Goal: Task Accomplishment & Management: Use online tool/utility

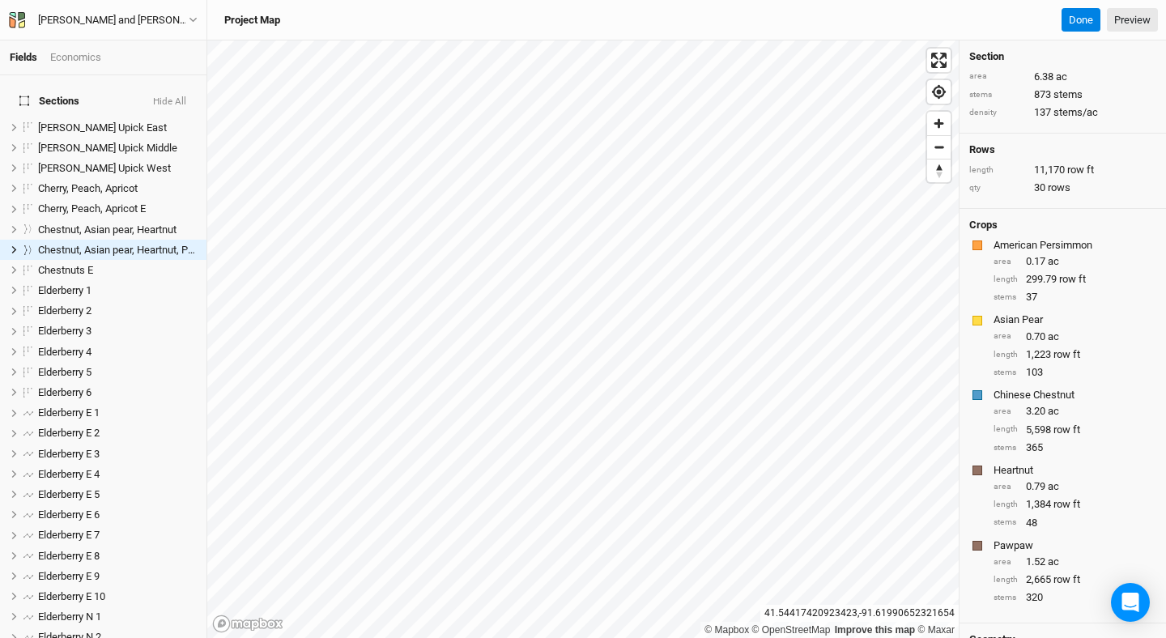
scroll to position [152, 0]
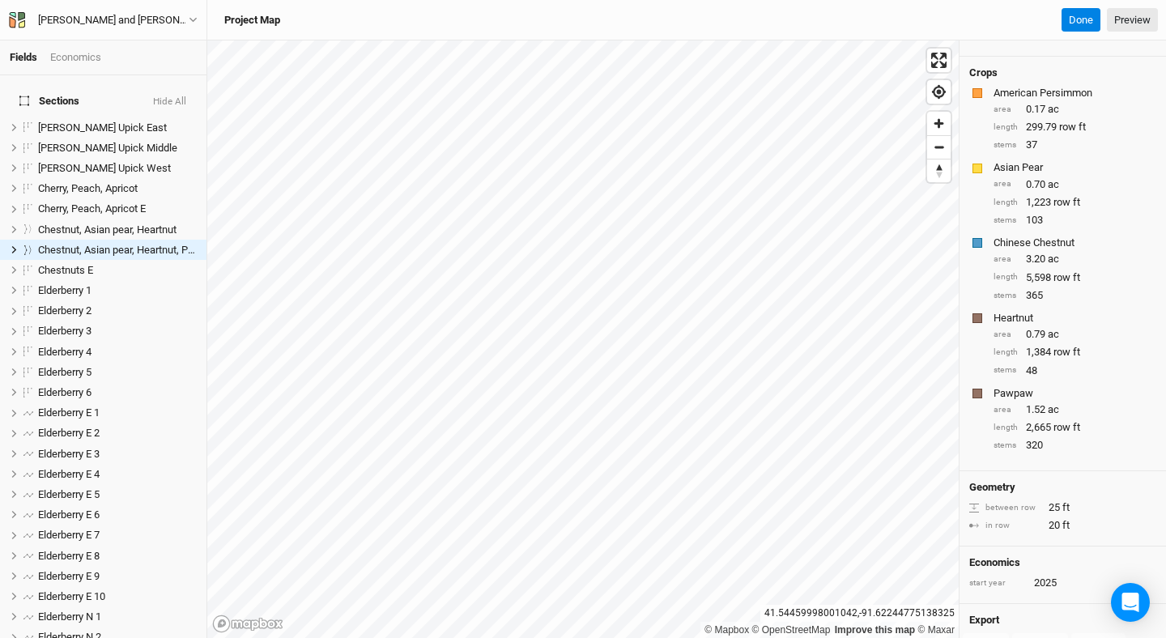
click at [187, 96] on button "Hide All" at bounding box center [169, 101] width 35 height 11
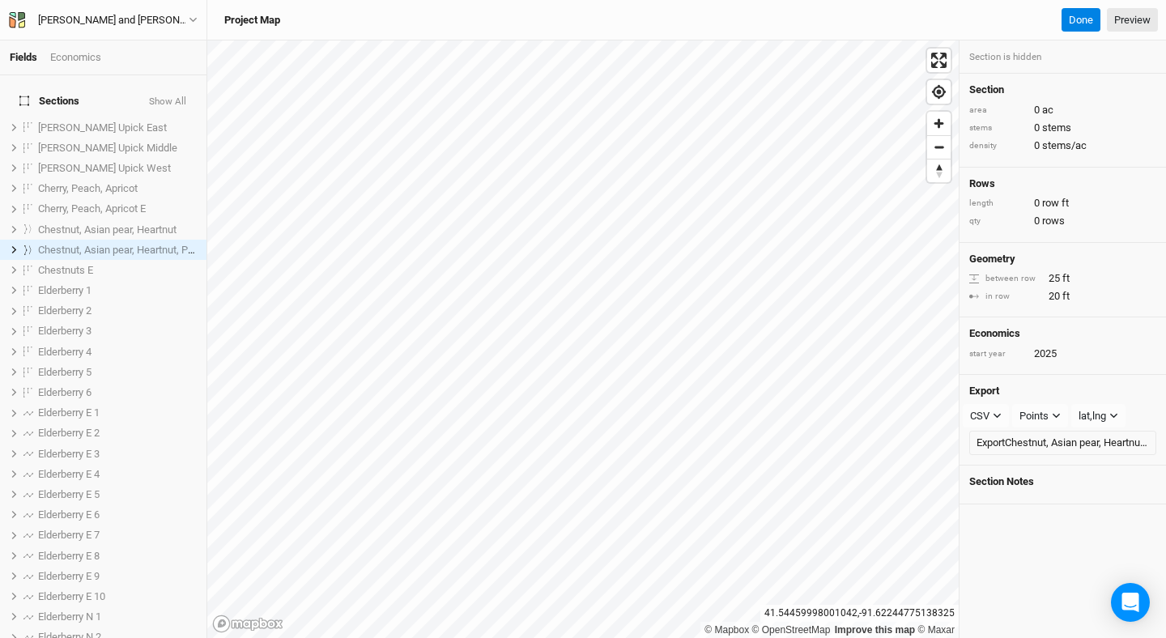
scroll to position [0, 0]
click at [187, 96] on button "Show All" at bounding box center [167, 101] width 39 height 11
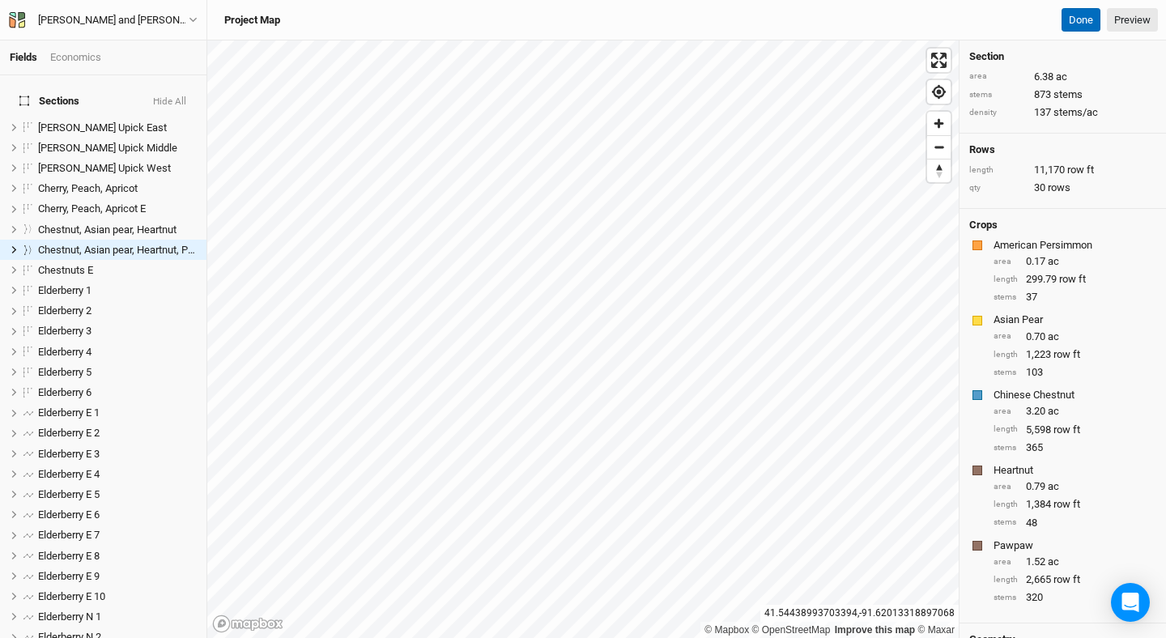
click at [1085, 24] on button "Done" at bounding box center [1081, 20] width 39 height 24
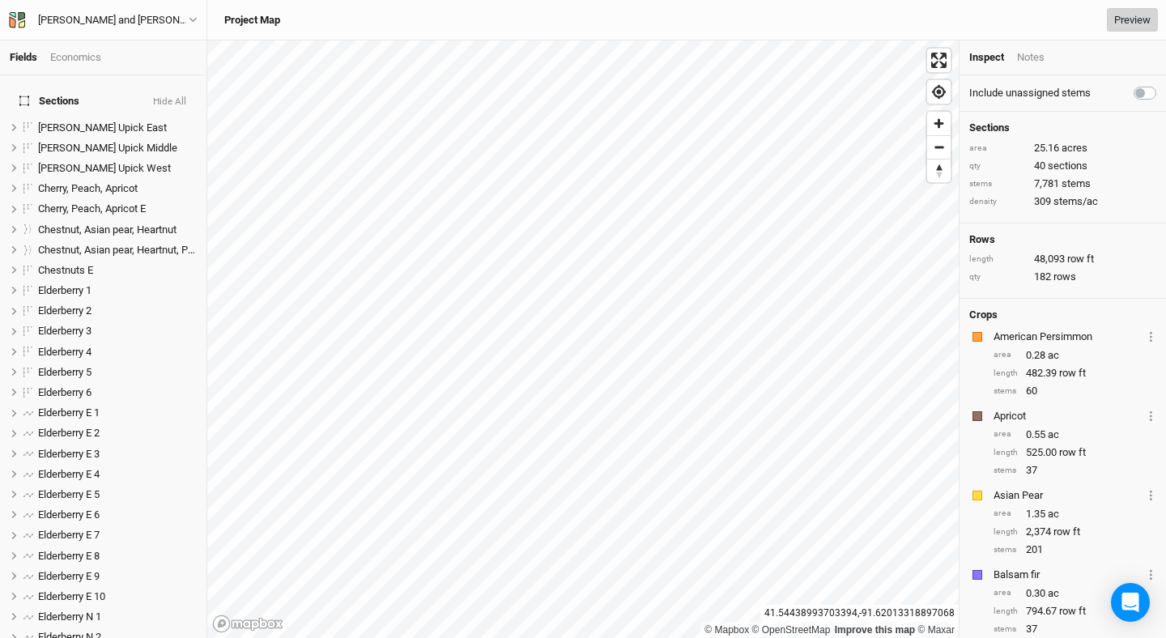
click at [1147, 18] on link "Preview" at bounding box center [1132, 20] width 51 height 24
click at [938, 148] on span "Zoom out" at bounding box center [938, 147] width 23 height 23
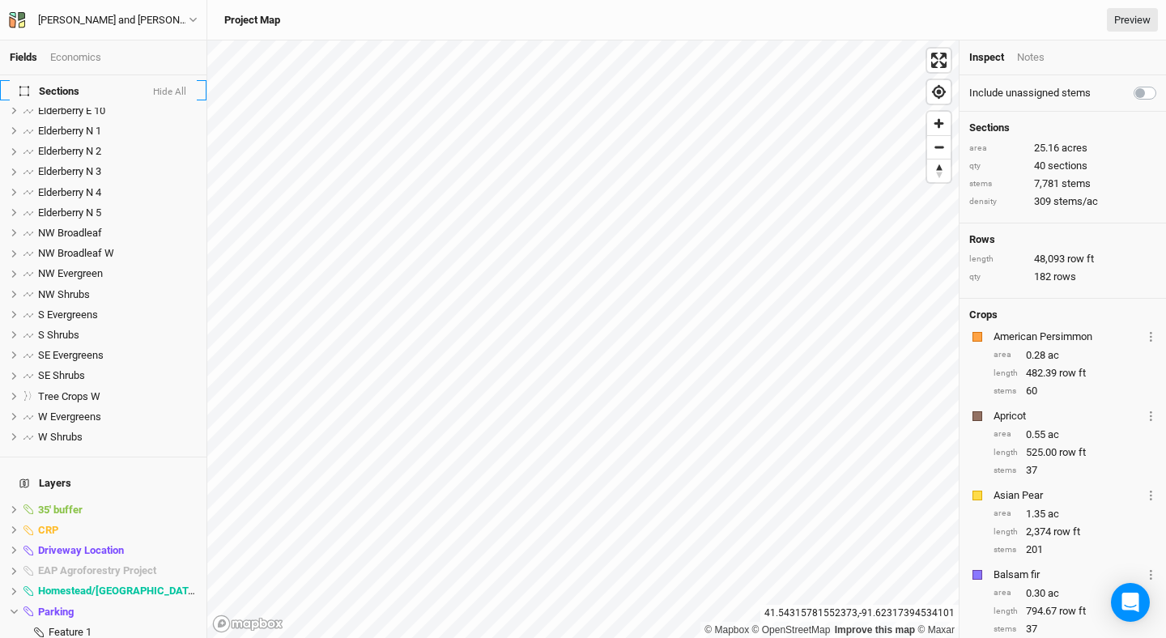
scroll to position [502, 0]
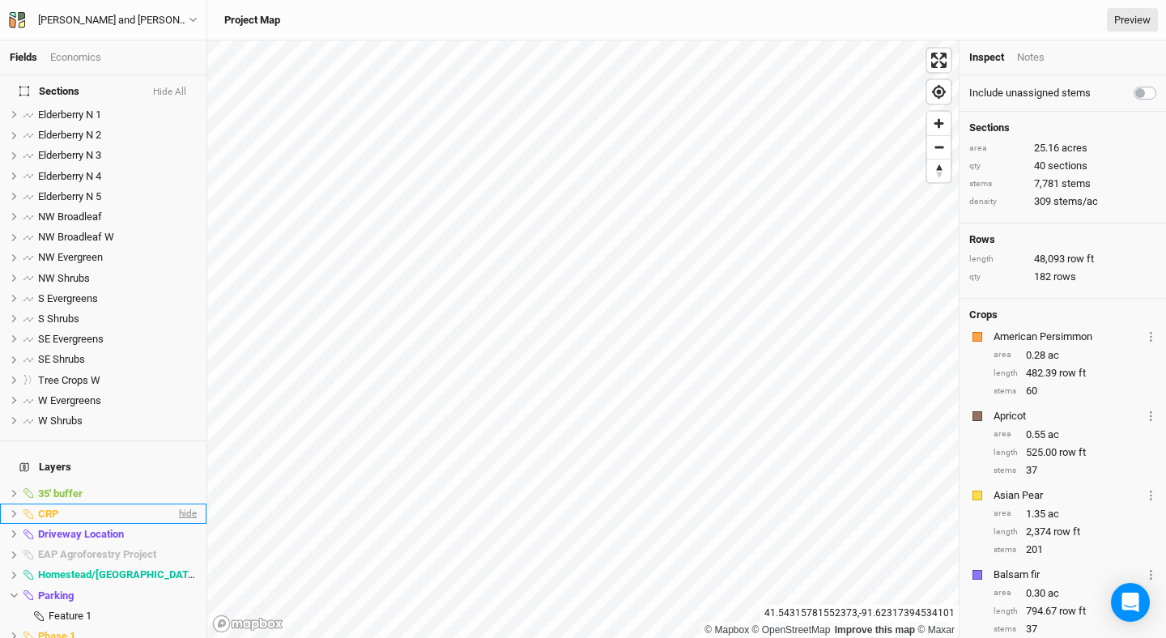
click at [185, 504] on span "hide" at bounding box center [186, 514] width 21 height 20
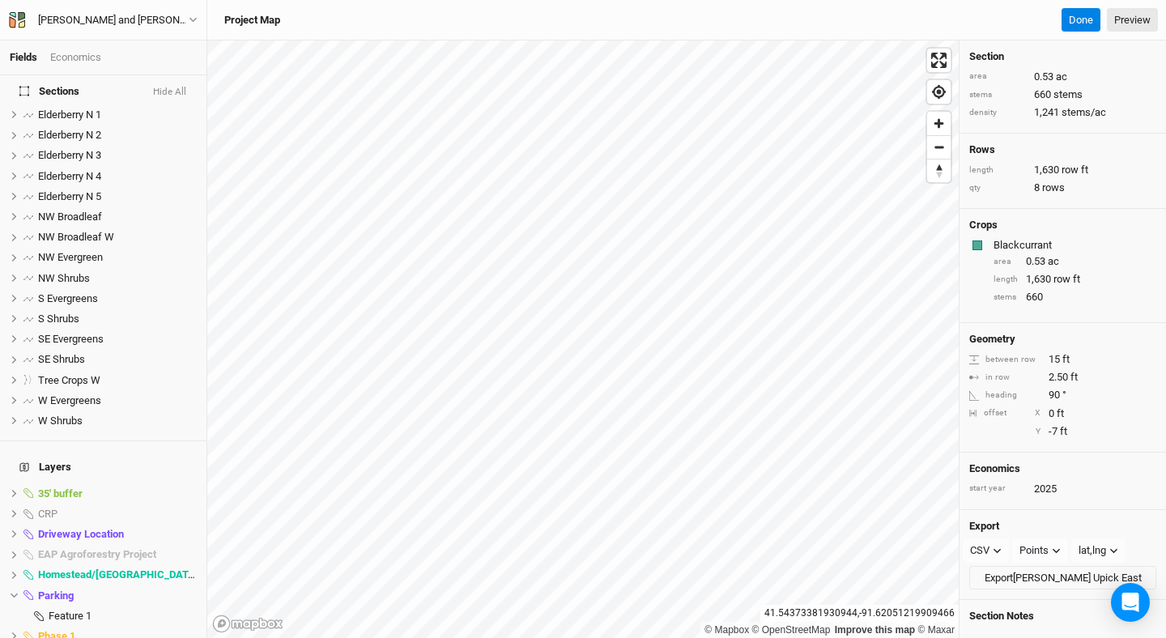
scroll to position [0, 0]
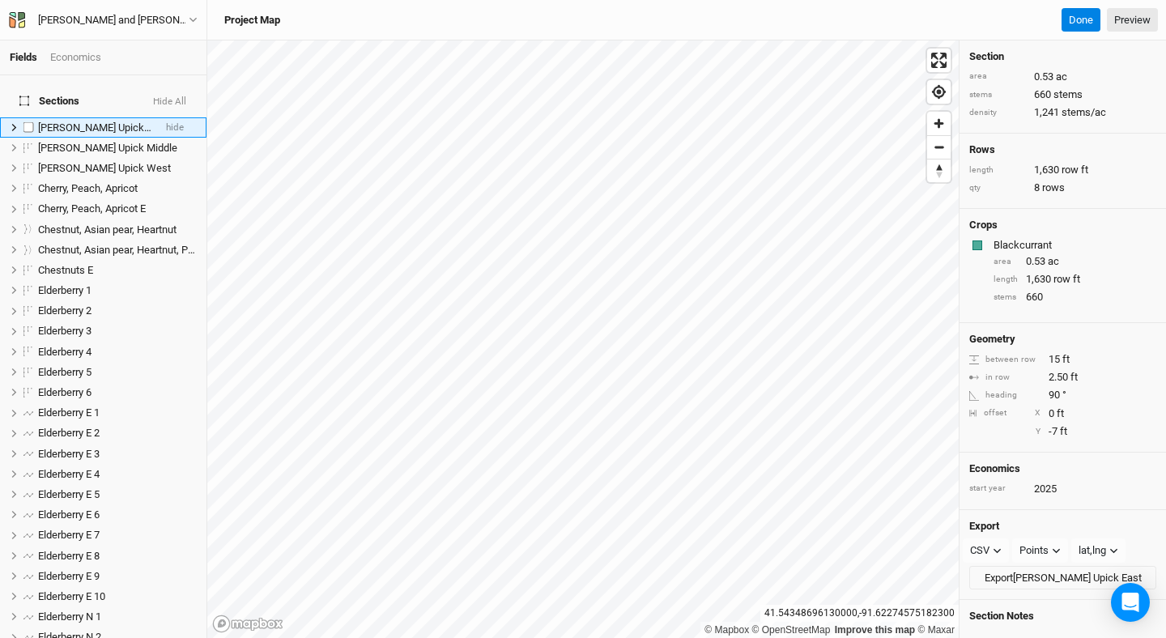
click at [96, 121] on span "[PERSON_NAME] Upick East" at bounding box center [102, 127] width 129 height 12
click at [27, 117] on label at bounding box center [29, 127] width 20 height 20
click at [27, 122] on input "checkbox" at bounding box center [28, 127] width 11 height 11
checkbox input "true"
click at [15, 143] on icon at bounding box center [14, 147] width 9 height 9
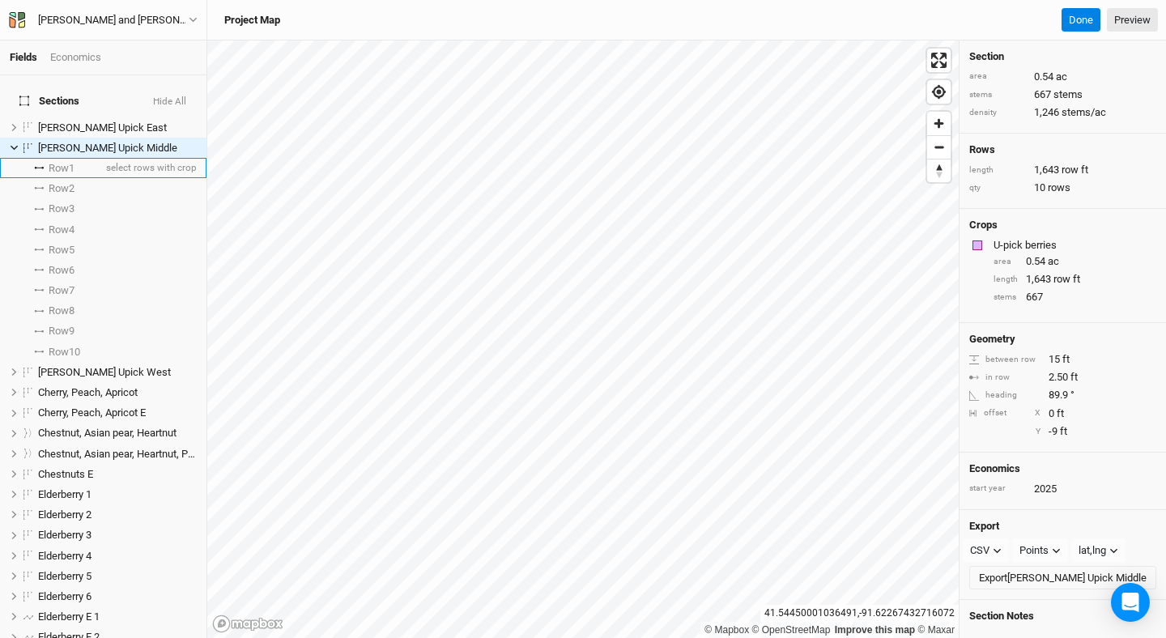
click at [61, 162] on span "Row 1" at bounding box center [62, 168] width 26 height 13
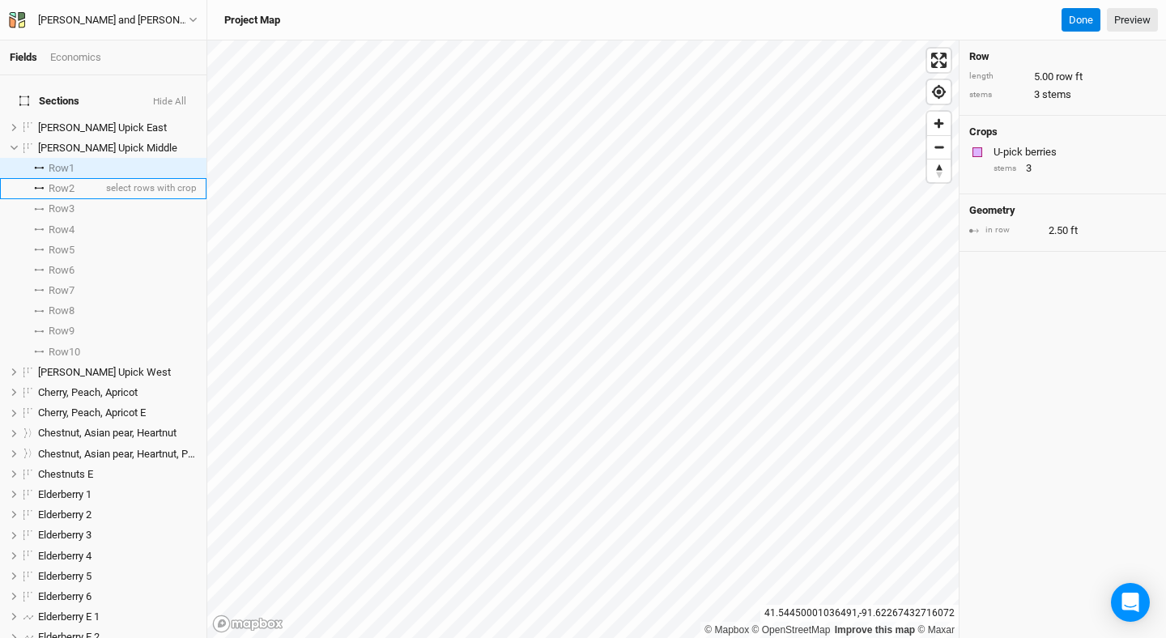
click at [61, 182] on span "Row 2" at bounding box center [62, 188] width 26 height 13
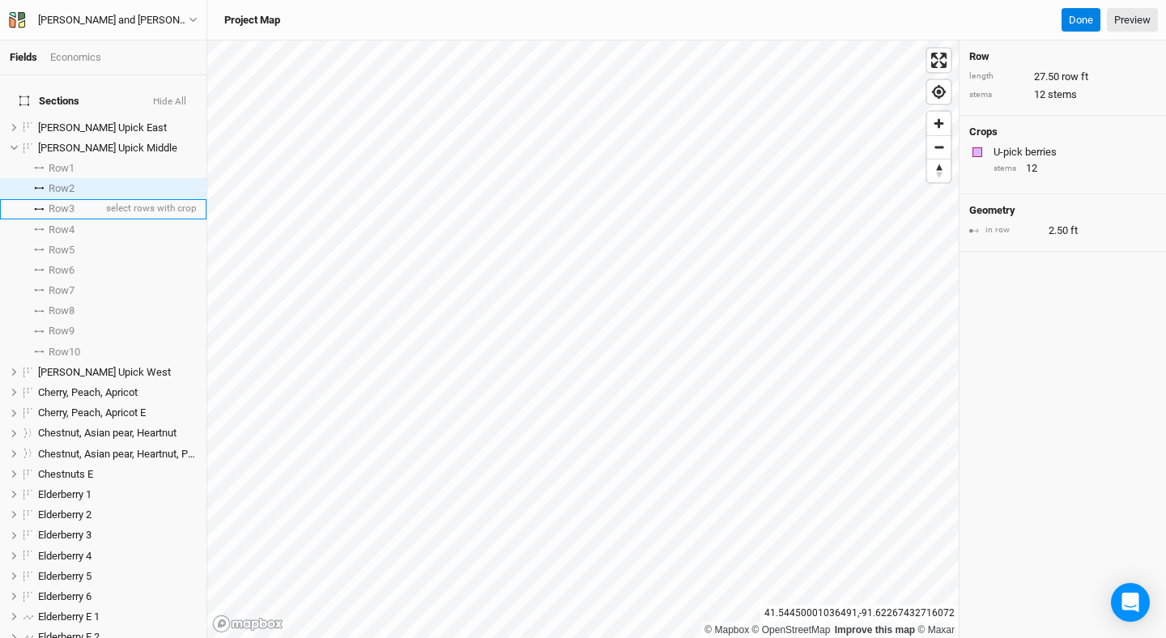
click at [61, 202] on span "Row 3" at bounding box center [62, 208] width 26 height 13
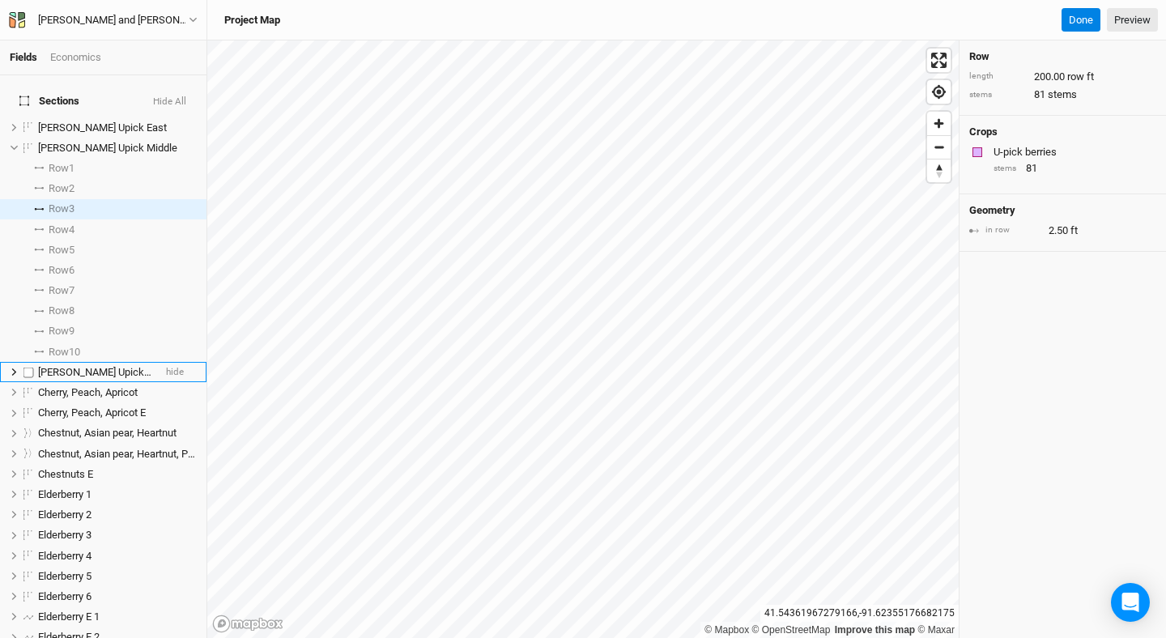
click at [15, 368] on icon at bounding box center [14, 372] width 9 height 9
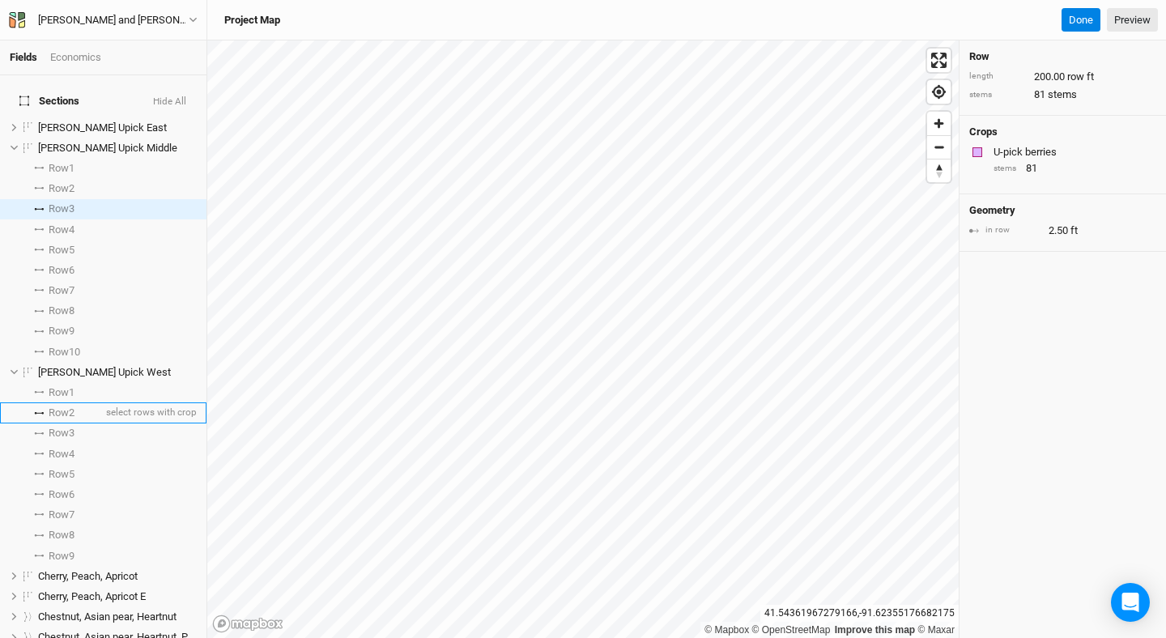
click at [73, 407] on span "Row 2" at bounding box center [62, 413] width 26 height 13
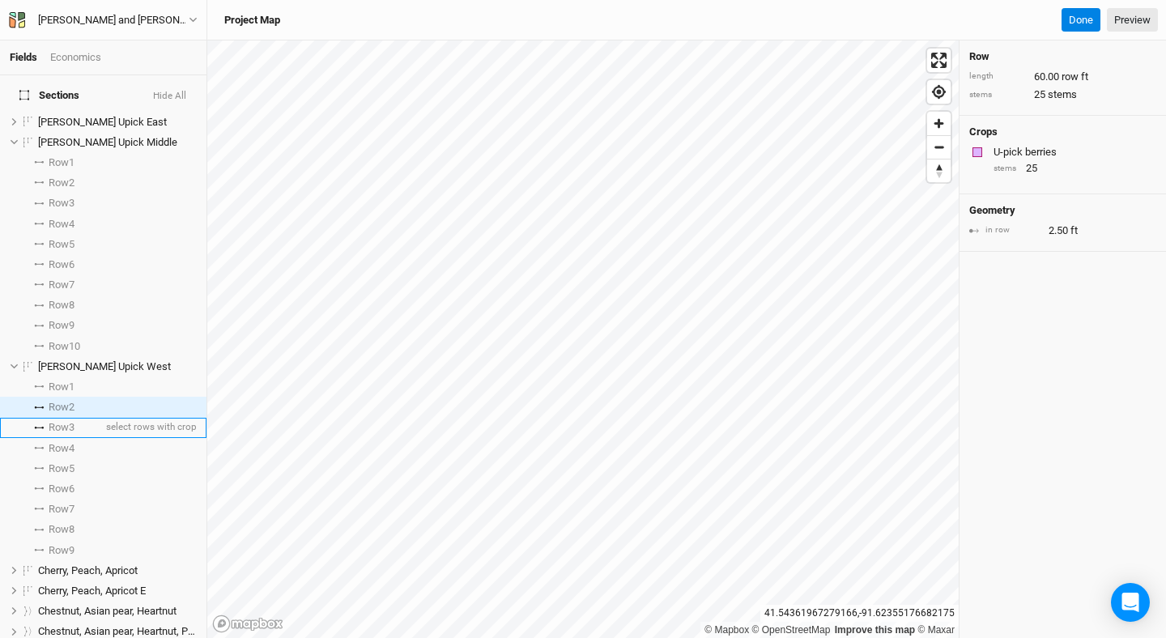
click at [70, 421] on span "Row 3" at bounding box center [62, 427] width 26 height 13
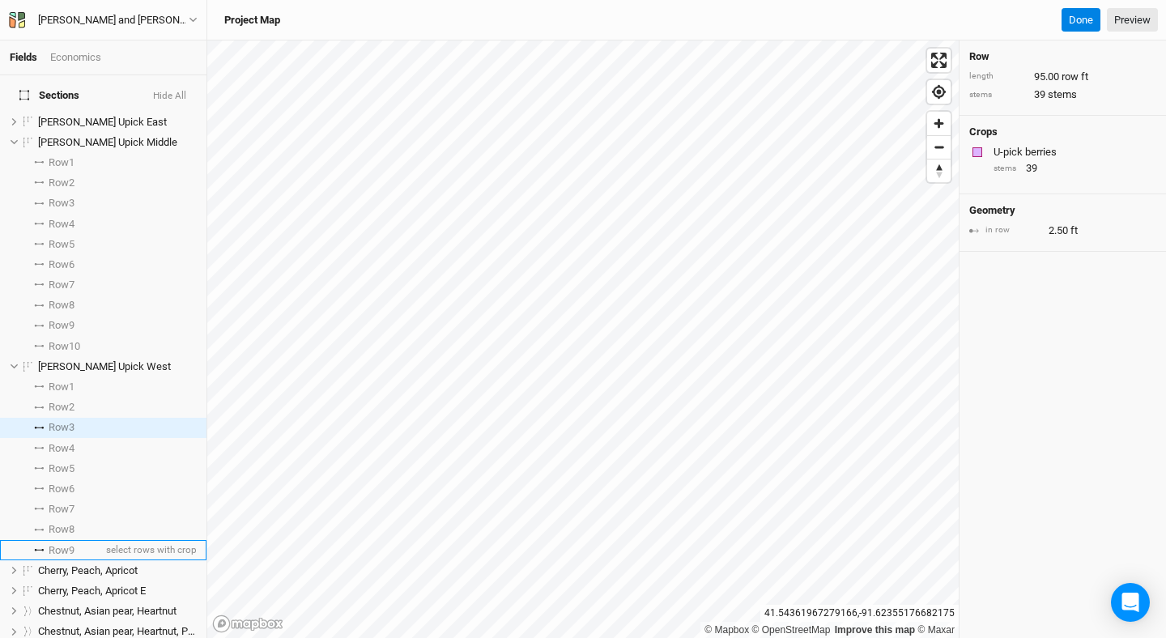
click at [68, 544] on span "Row 9" at bounding box center [62, 550] width 26 height 13
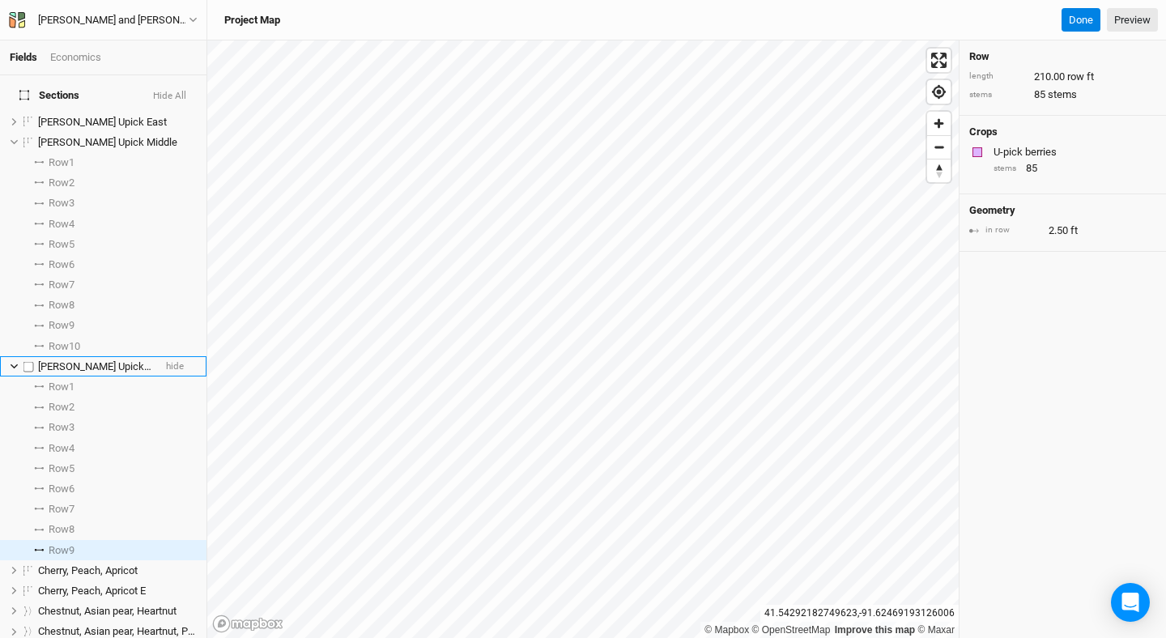
click at [15, 360] on li "[PERSON_NAME] Upick West hide" at bounding box center [103, 366] width 207 height 20
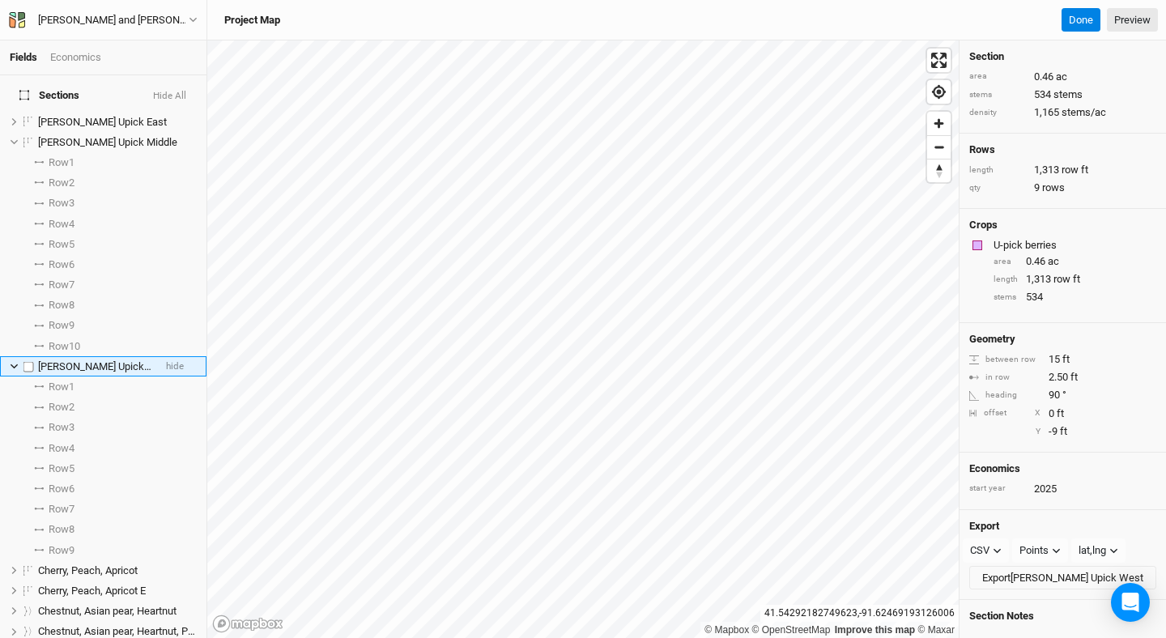
click at [12, 362] on icon at bounding box center [14, 366] width 9 height 9
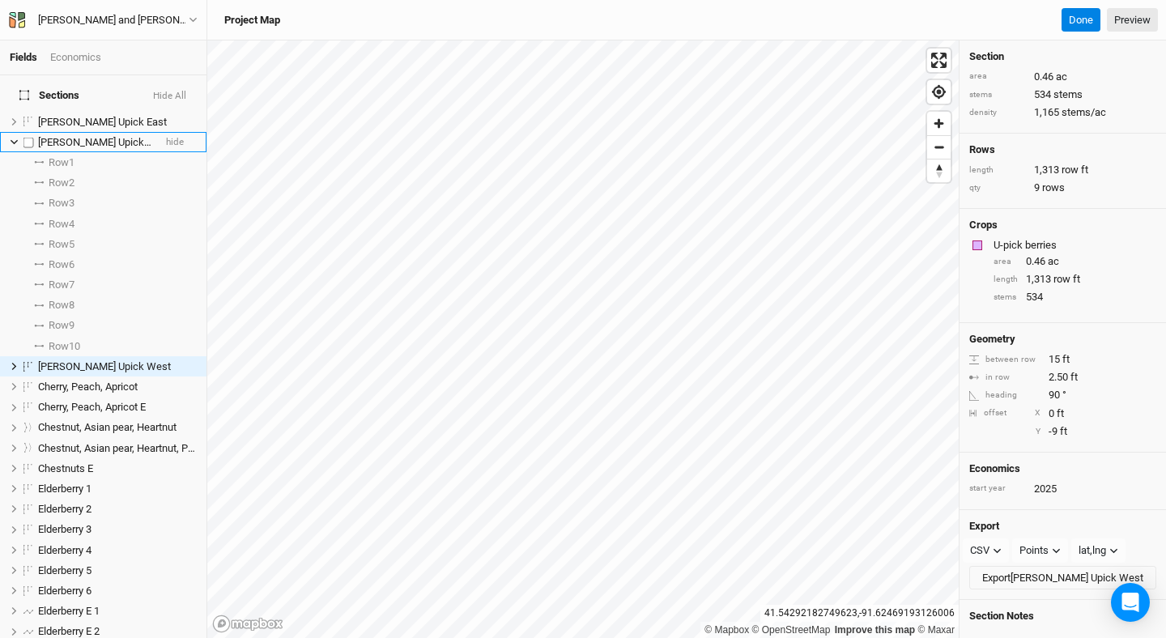
click at [15, 138] on icon at bounding box center [14, 142] width 9 height 9
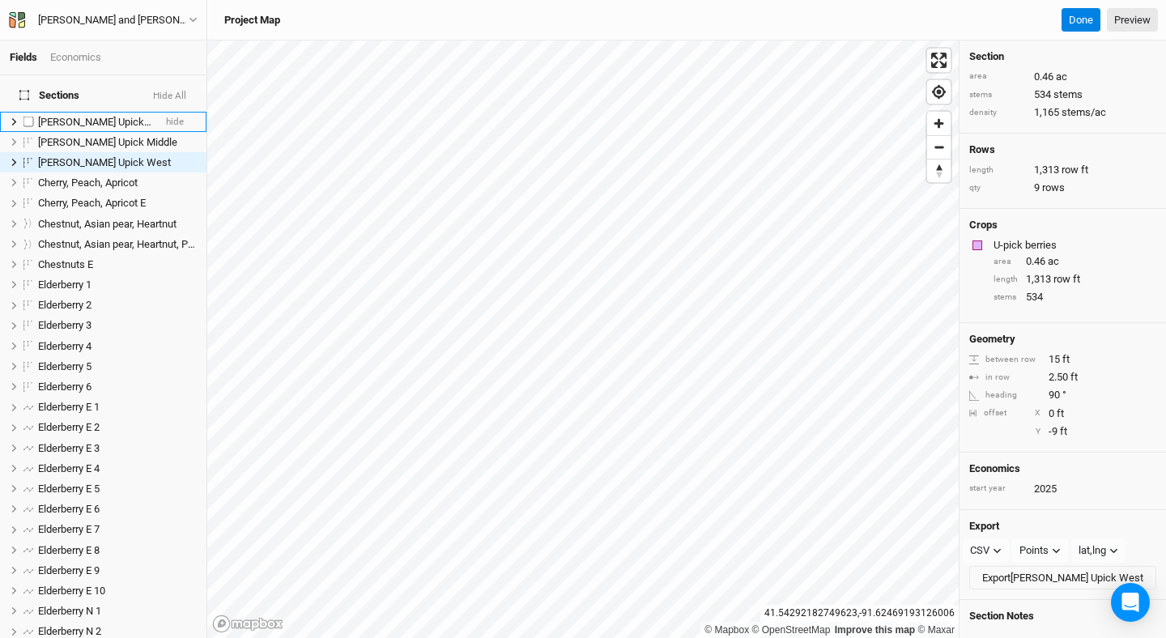
click at [13, 118] on icon at bounding box center [14, 121] width 5 height 7
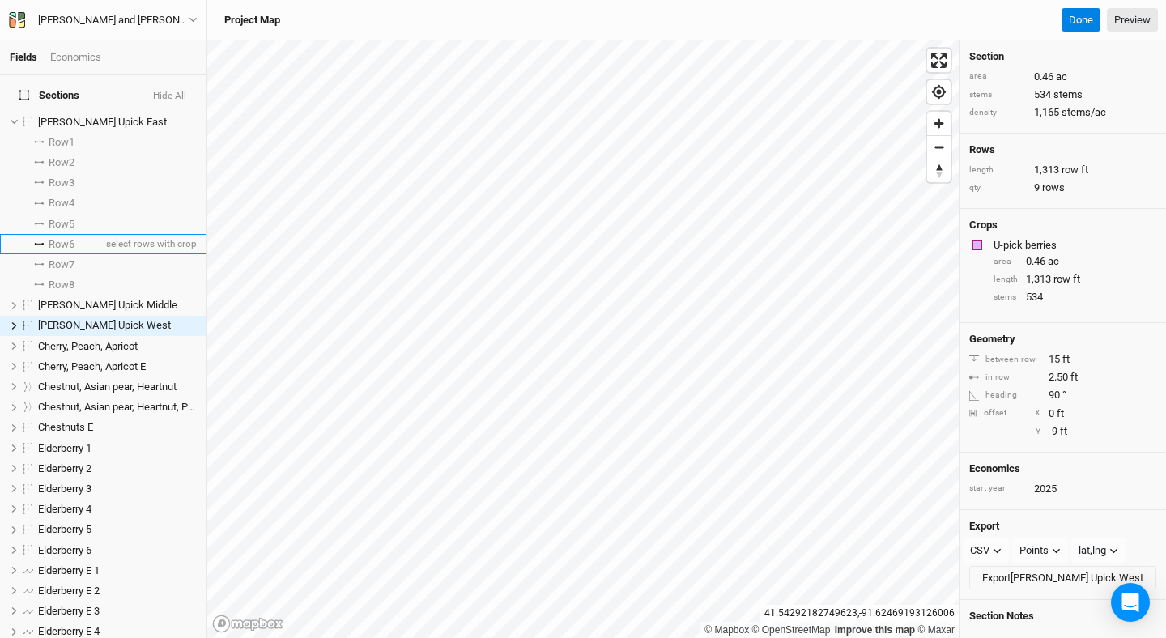
click at [83, 234] on li "Row 6 select rows with crop" at bounding box center [103, 244] width 207 height 20
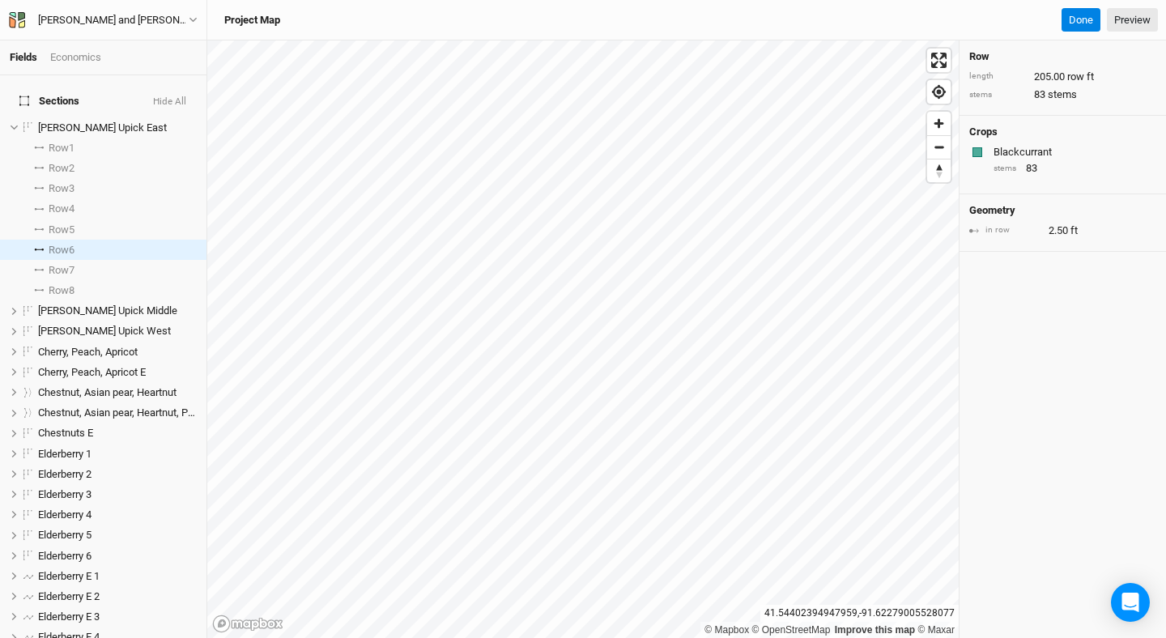
click at [19, 96] on icon at bounding box center [24, 101] width 10 height 11
click at [11, 123] on icon at bounding box center [14, 127] width 9 height 9
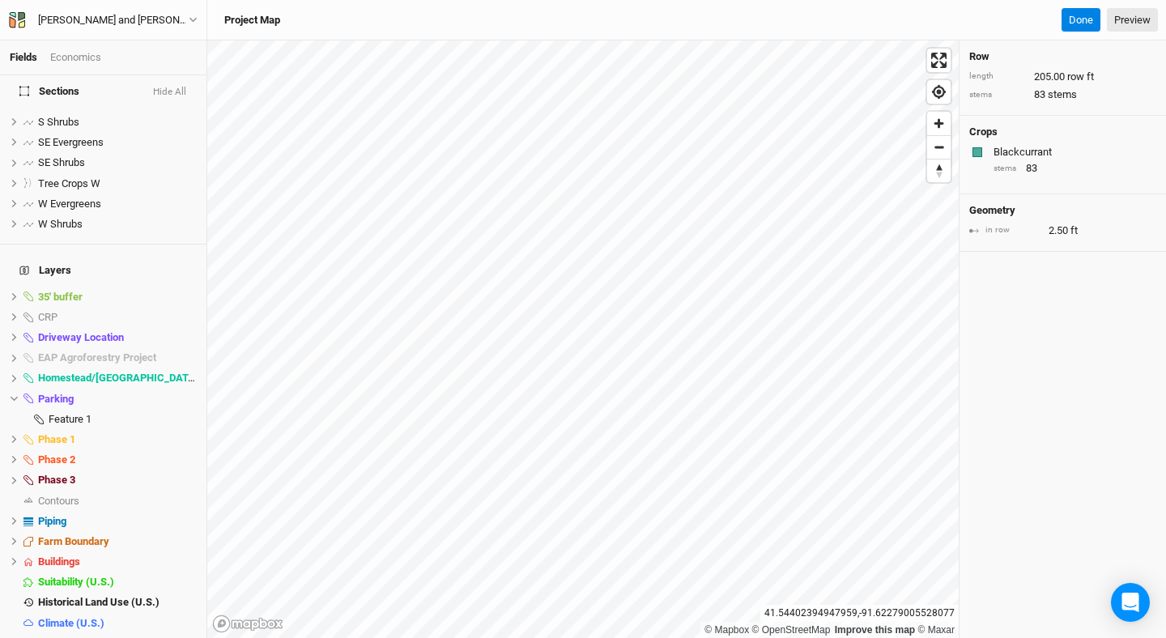
scroll to position [704, 0]
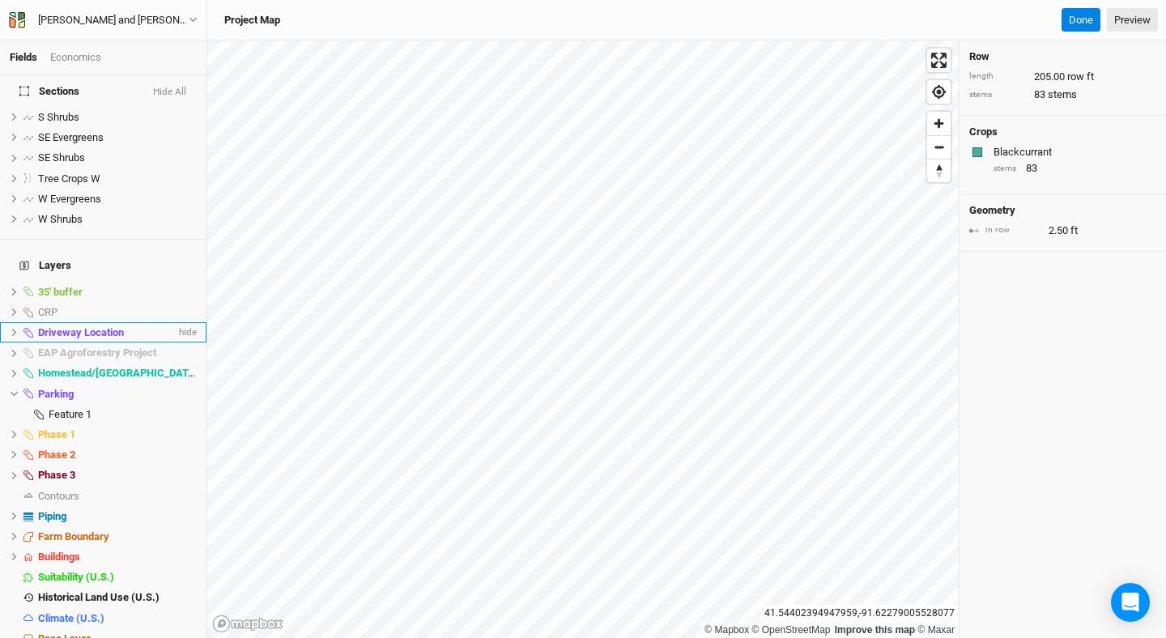
click at [51, 326] on span "Driveway Location" at bounding box center [81, 332] width 86 height 12
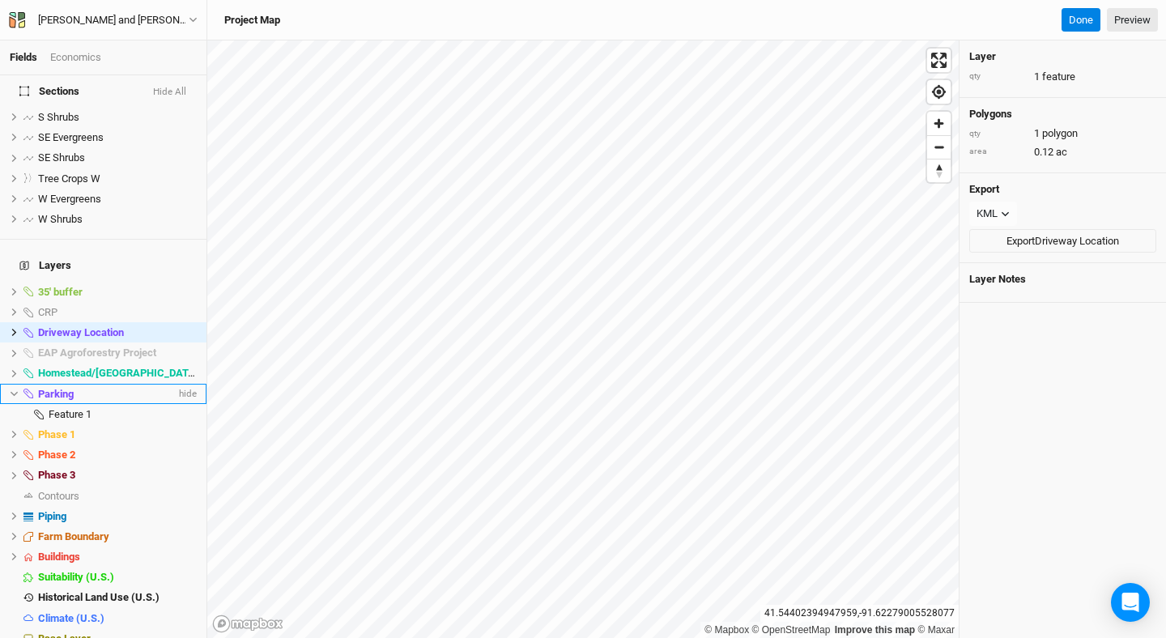
click at [46, 388] on span "Parking" at bounding box center [56, 394] width 36 height 12
click at [15, 390] on icon at bounding box center [14, 394] width 9 height 9
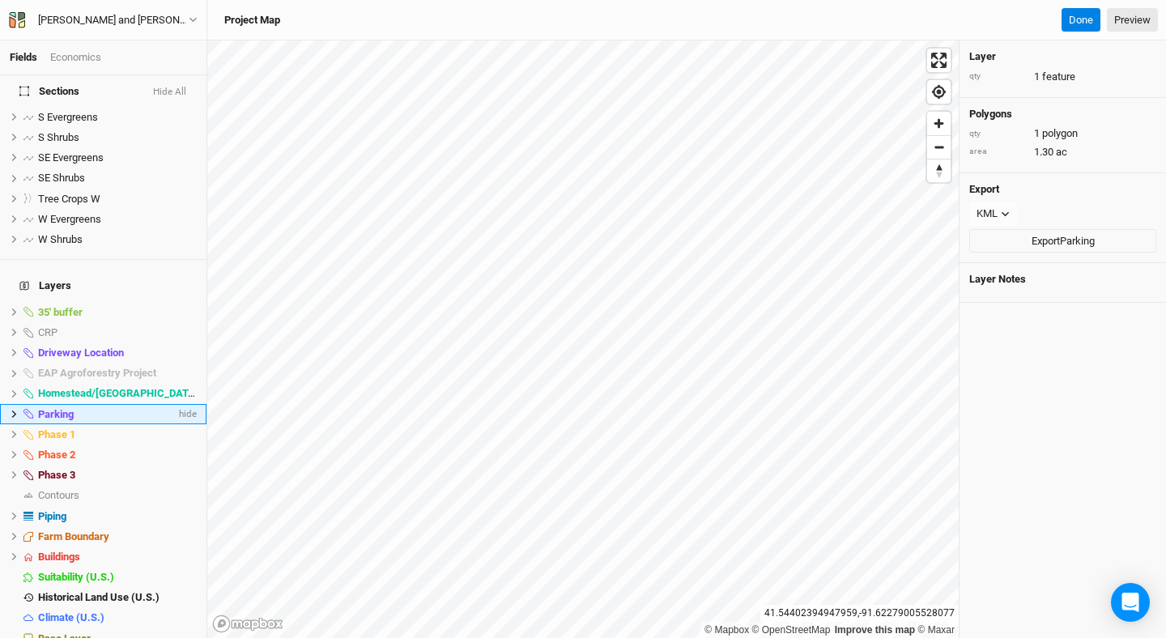
click at [60, 408] on span "Parking" at bounding box center [56, 414] width 36 height 12
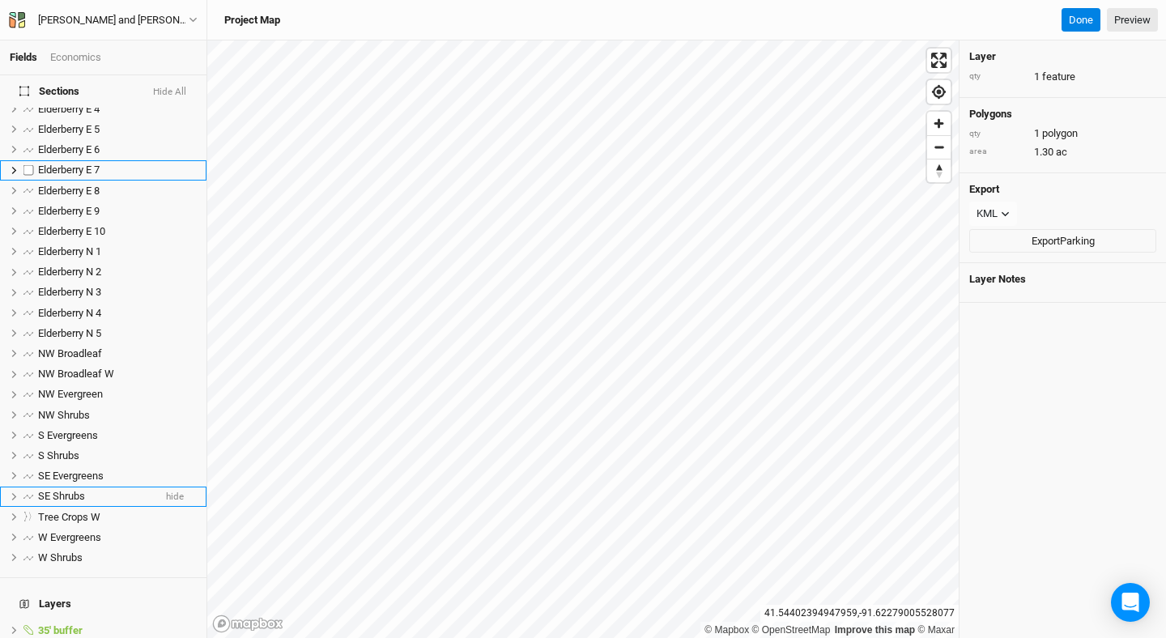
scroll to position [0, 0]
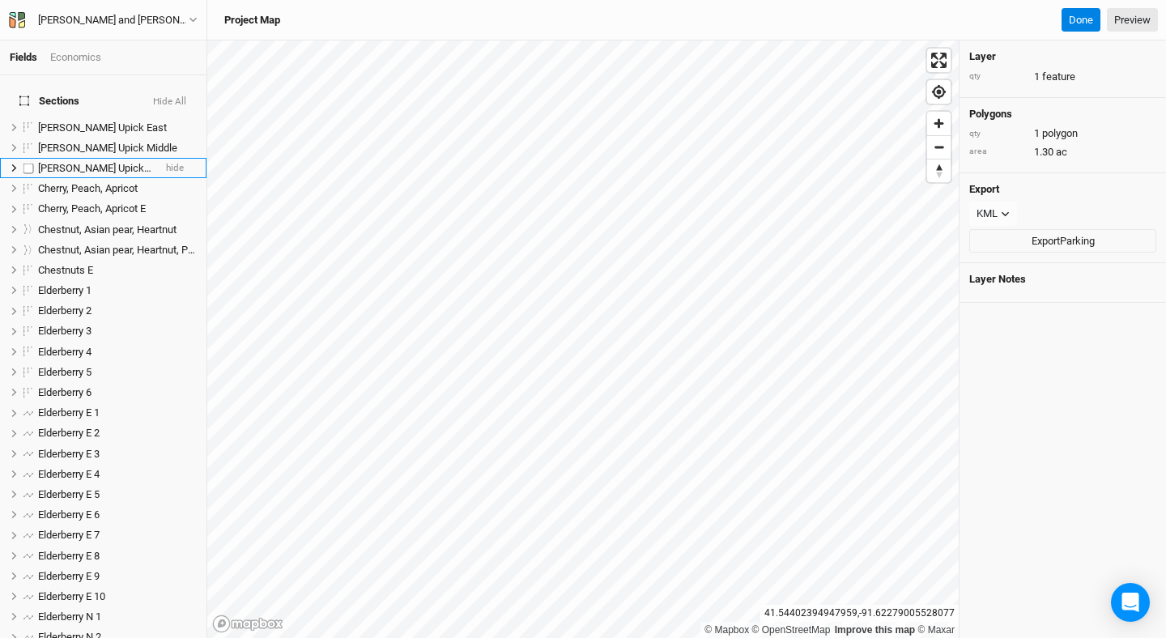
click at [16, 164] on icon at bounding box center [14, 168] width 9 height 9
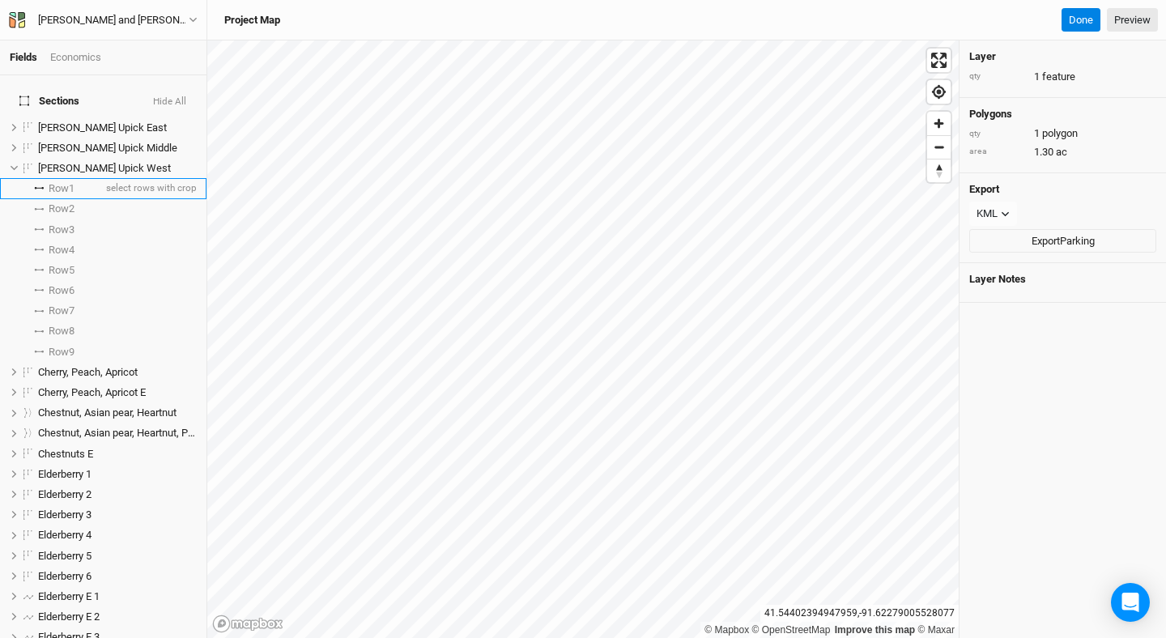
click at [49, 182] on span "Row 1" at bounding box center [62, 188] width 26 height 13
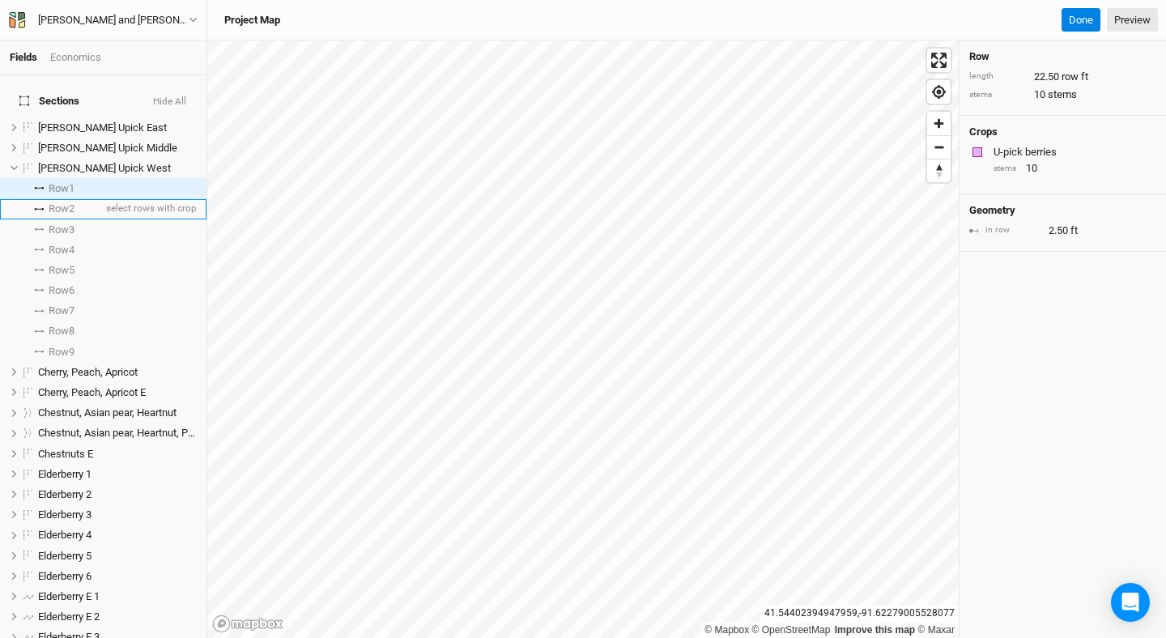
click at [75, 202] on span "Row 2" at bounding box center [62, 208] width 26 height 13
click at [62, 182] on span "Row 1" at bounding box center [62, 188] width 26 height 13
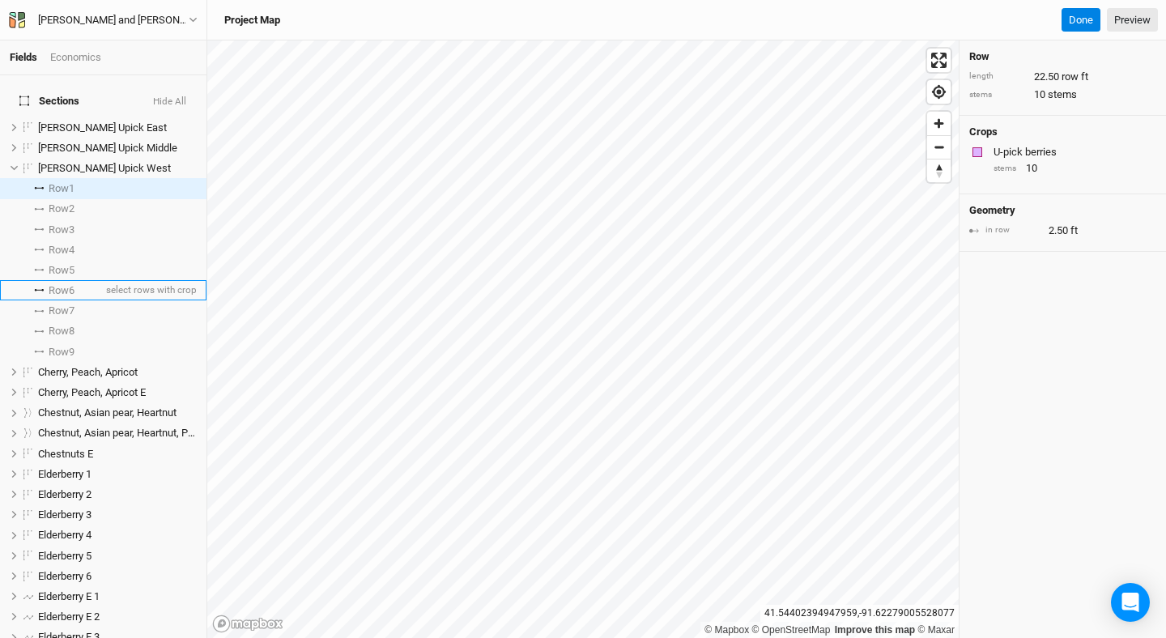
click at [64, 285] on span "Row 6" at bounding box center [62, 290] width 26 height 13
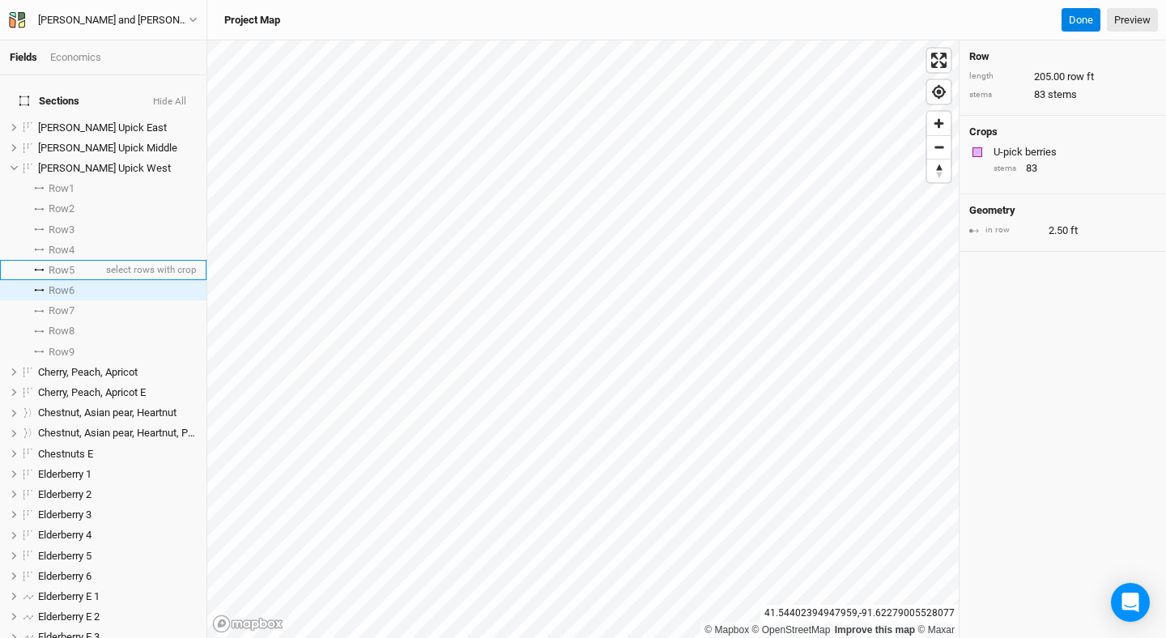
click at [63, 264] on span "Row 5" at bounding box center [62, 270] width 26 height 13
